Goal: Information Seeking & Learning: Learn about a topic

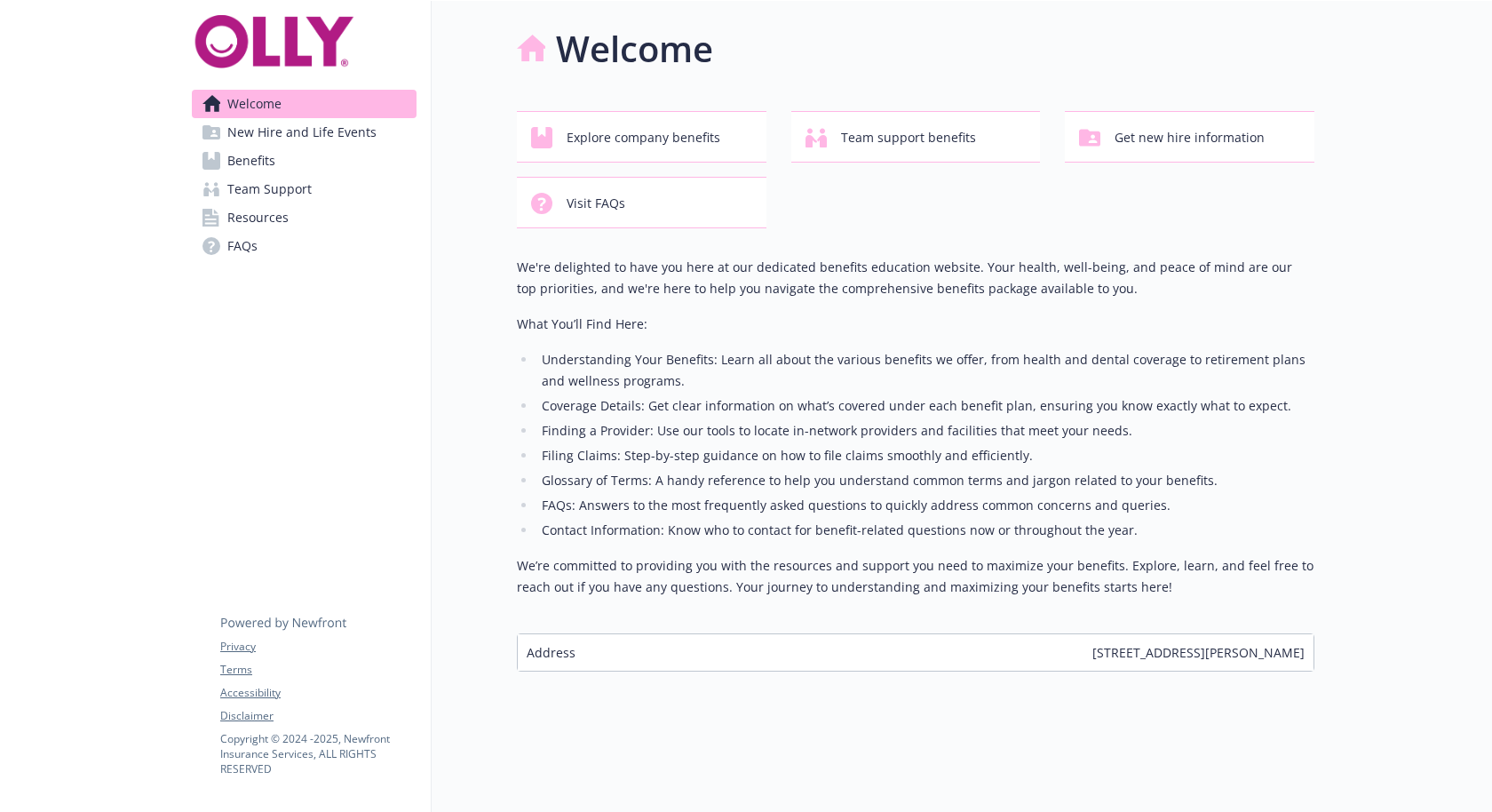
click at [343, 147] on link "Benefits" at bounding box center [305, 161] width 225 height 29
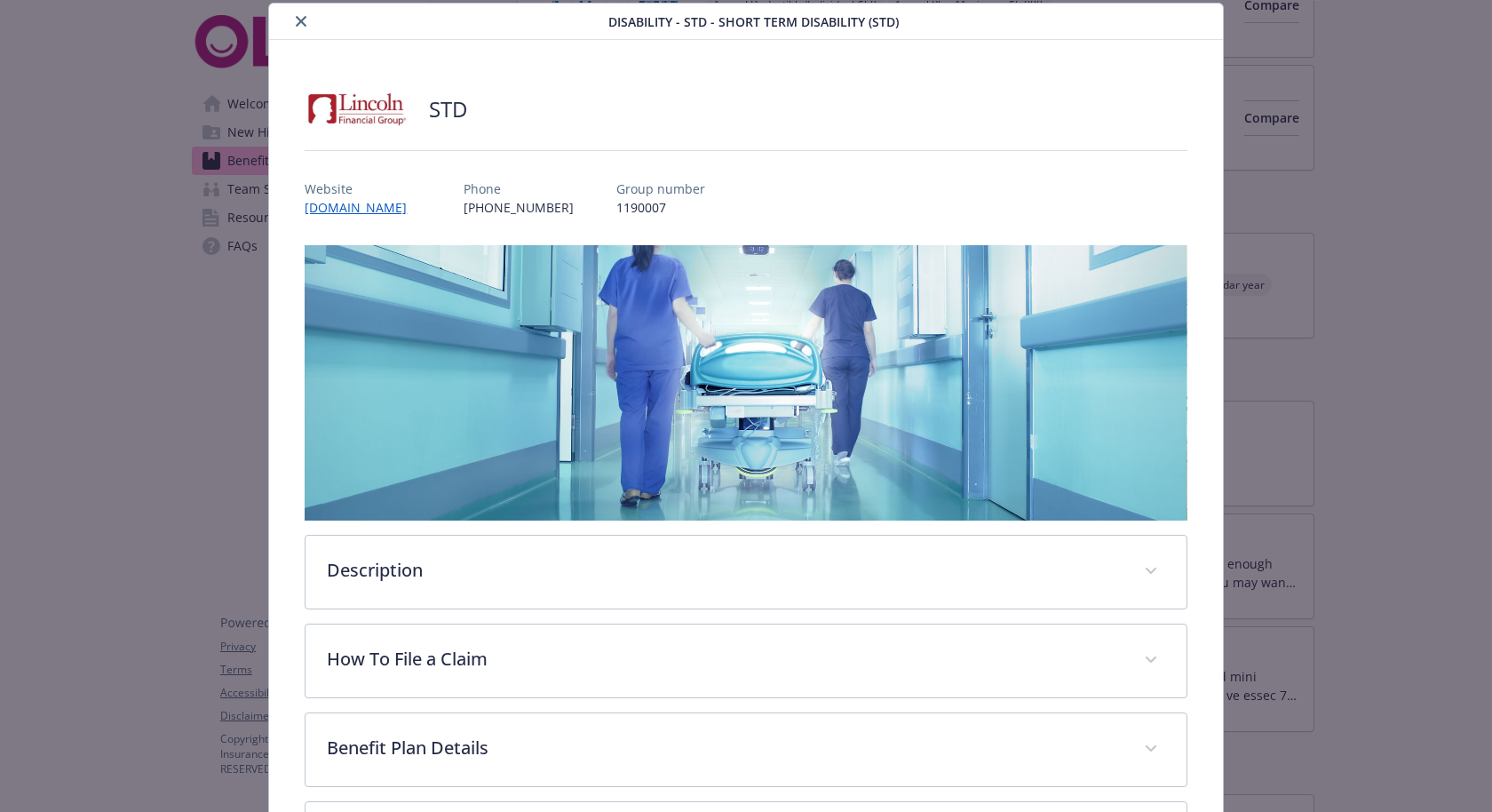
scroll to position [67, 0]
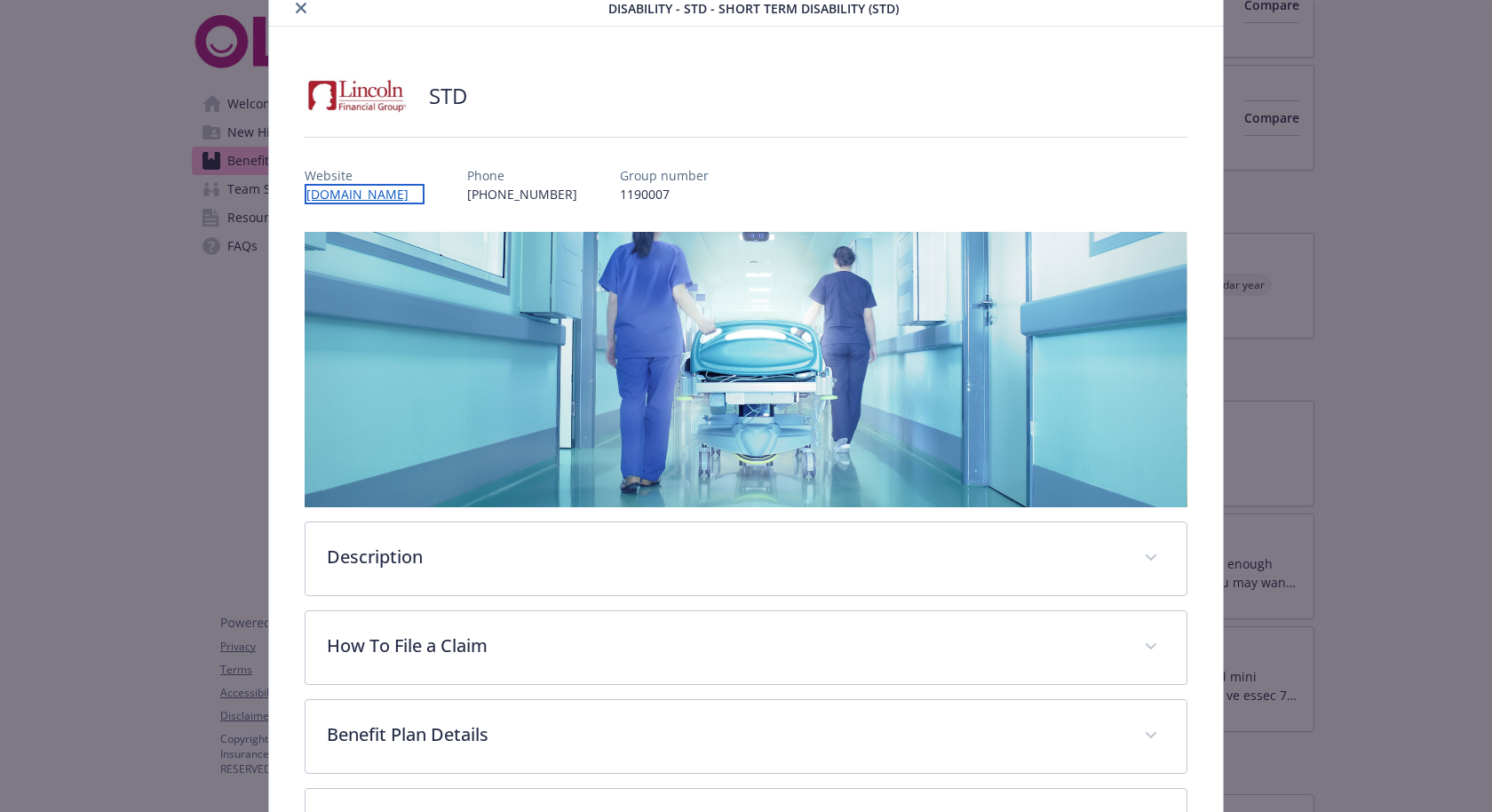
click at [389, 184] on link "[DOMAIN_NAME]" at bounding box center [365, 194] width 120 height 21
